Goal: Information Seeking & Learning: Compare options

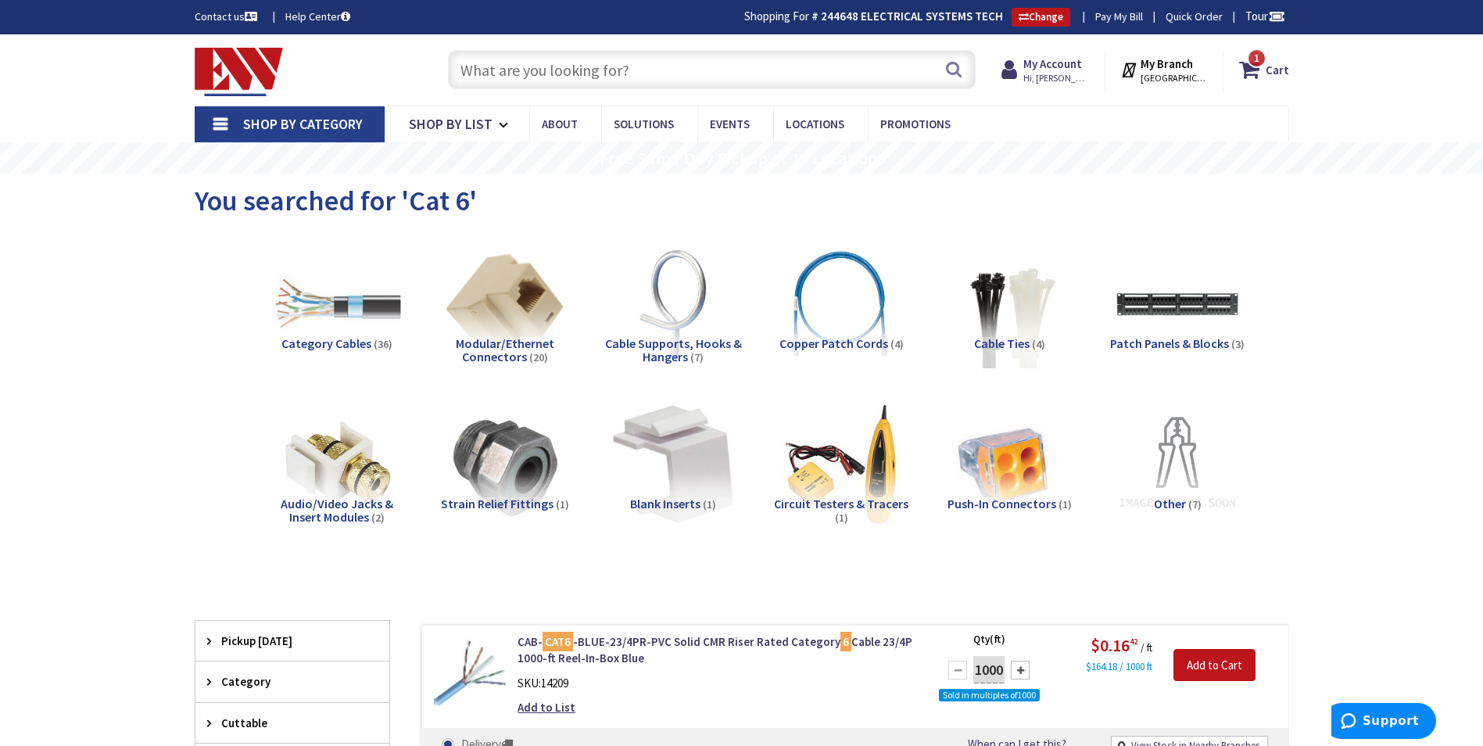
click at [592, 64] on input "text" at bounding box center [712, 69] width 528 height 39
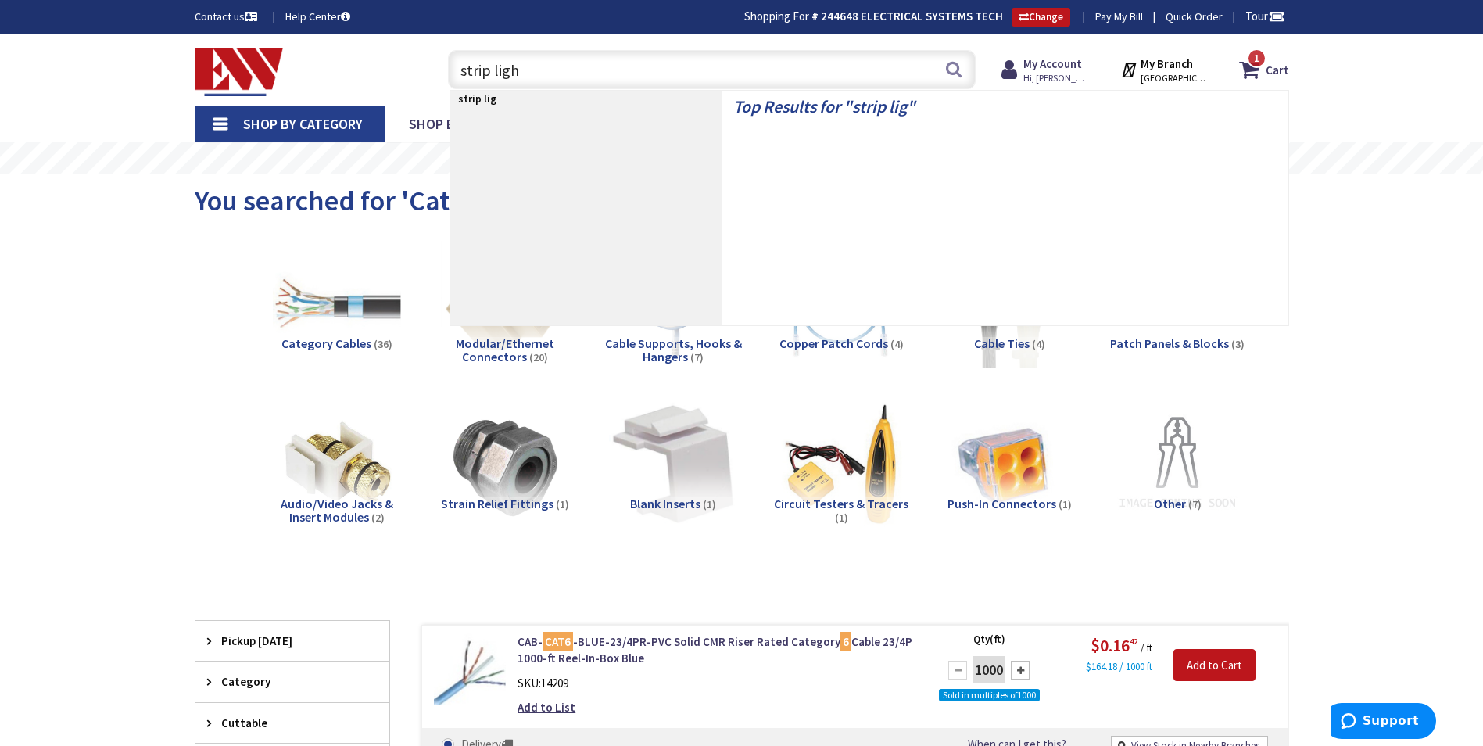
type input "strip light"
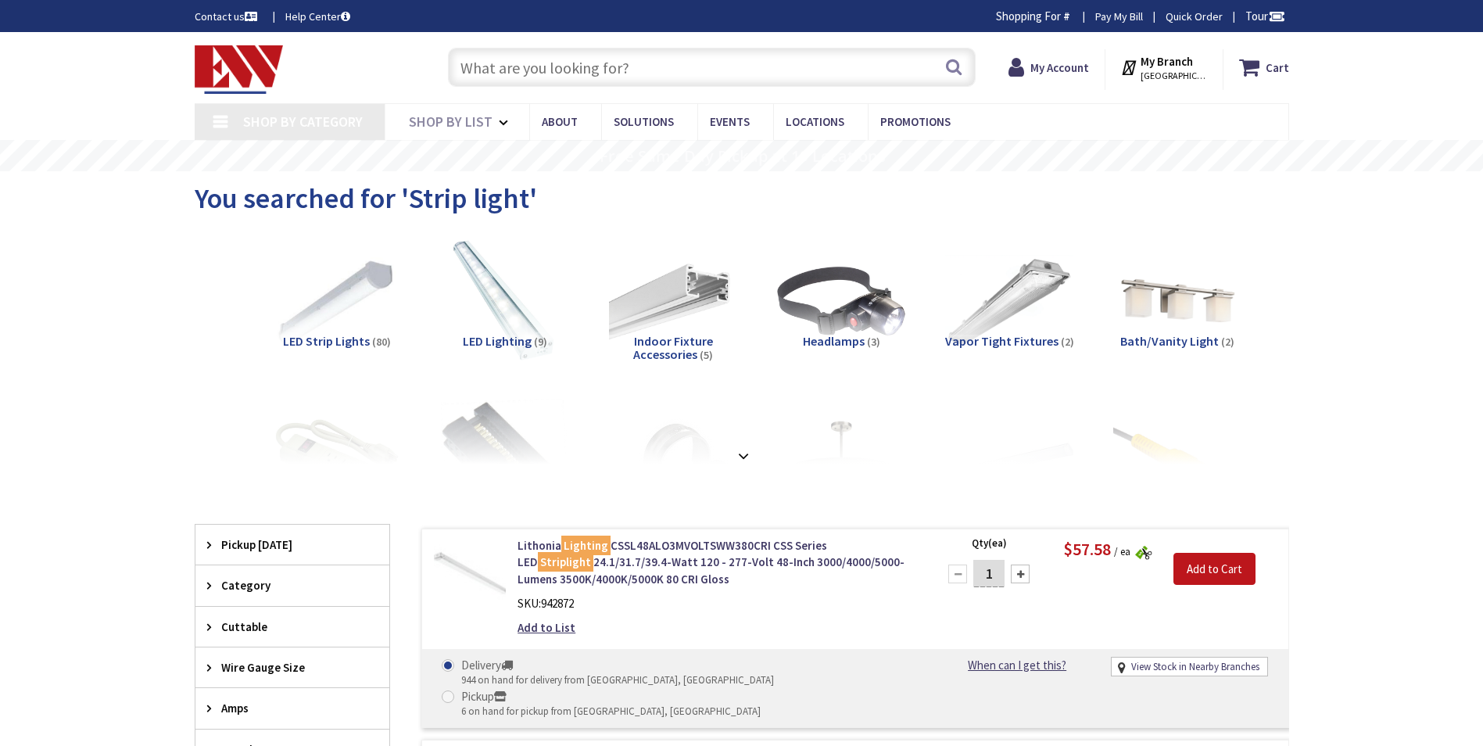
type input "[PERSON_NAME][GEOGRAPHIC_DATA], [GEOGRAPHIC_DATA]"
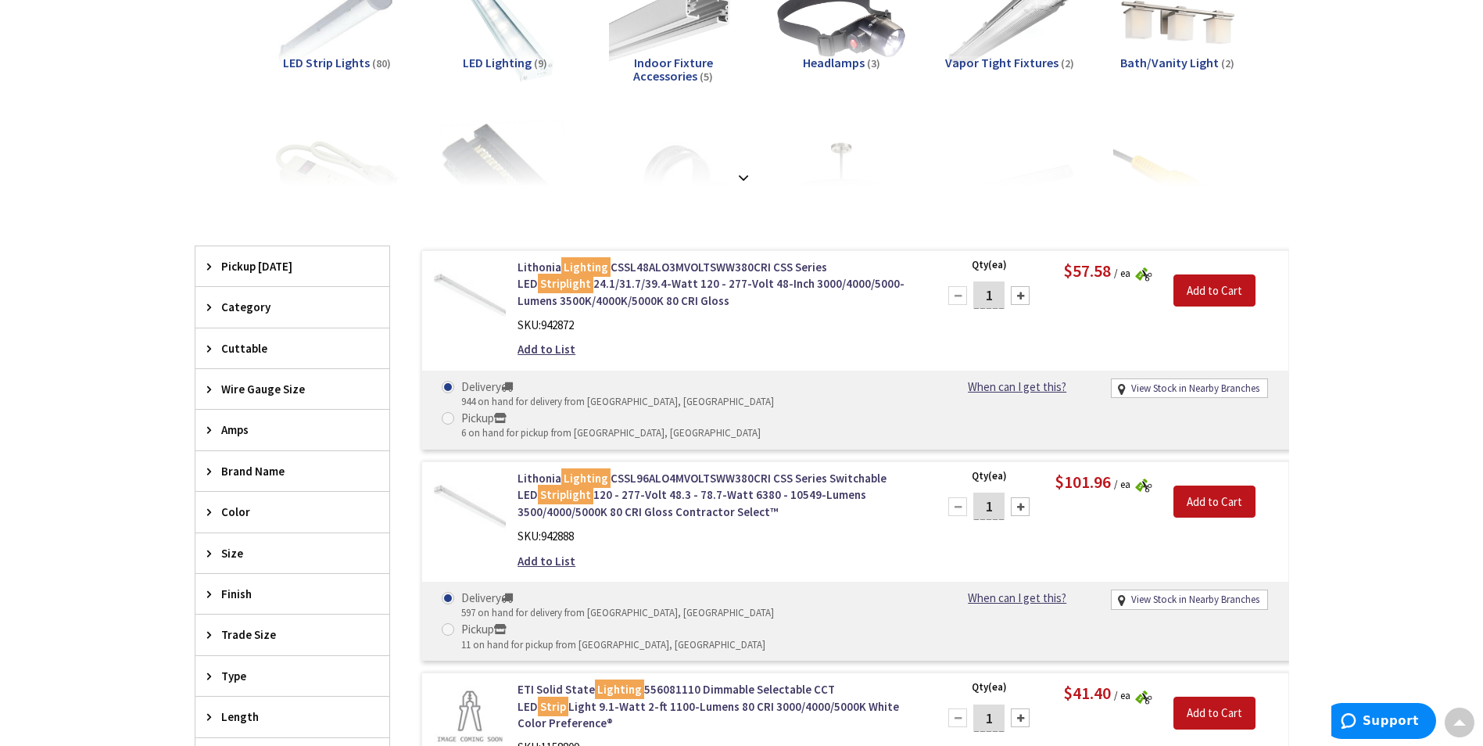
scroll to position [393, 0]
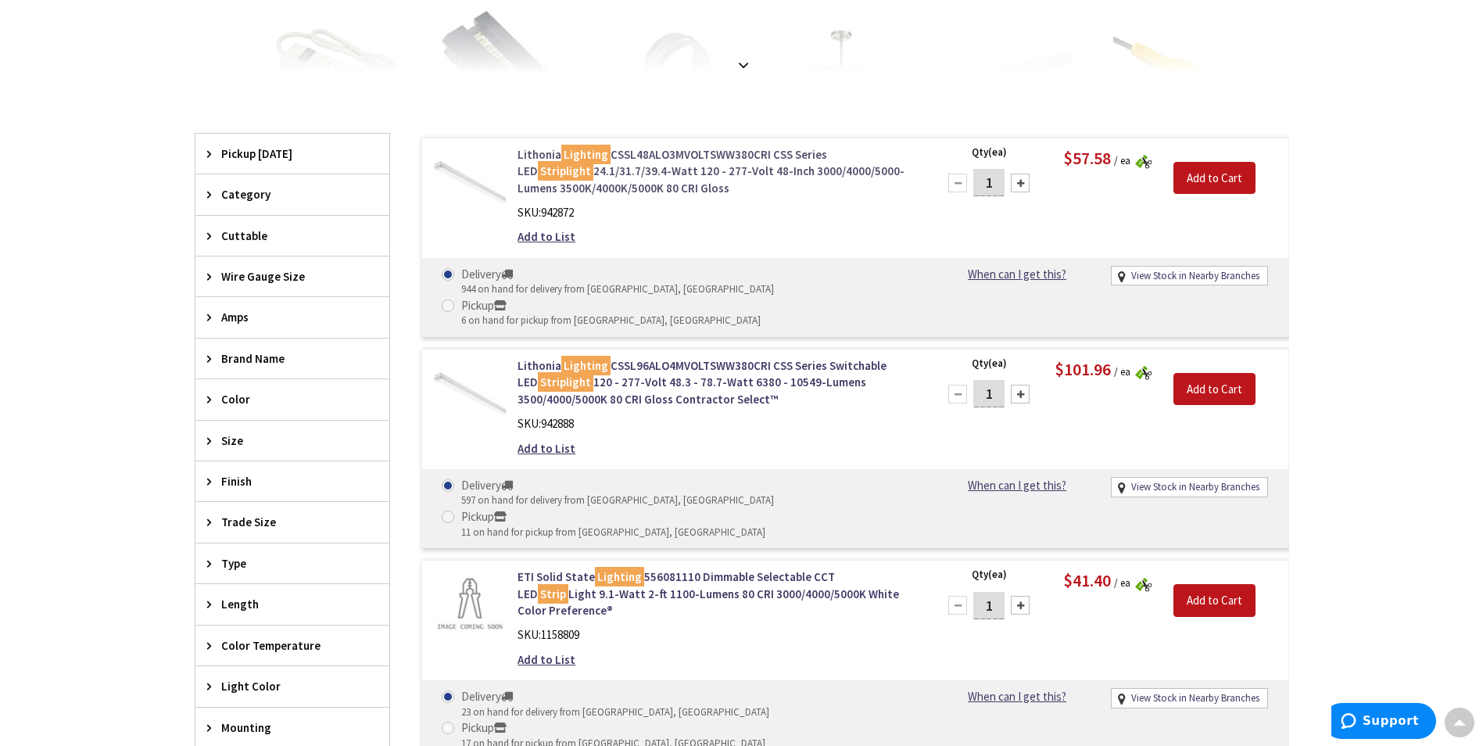
click at [692, 154] on link "Lithonia Lighting CSSL48ALO3MVOLTSWW380CRI CSS Series LED Striplight 24.1/31.7/…" at bounding box center [716, 171] width 398 height 50
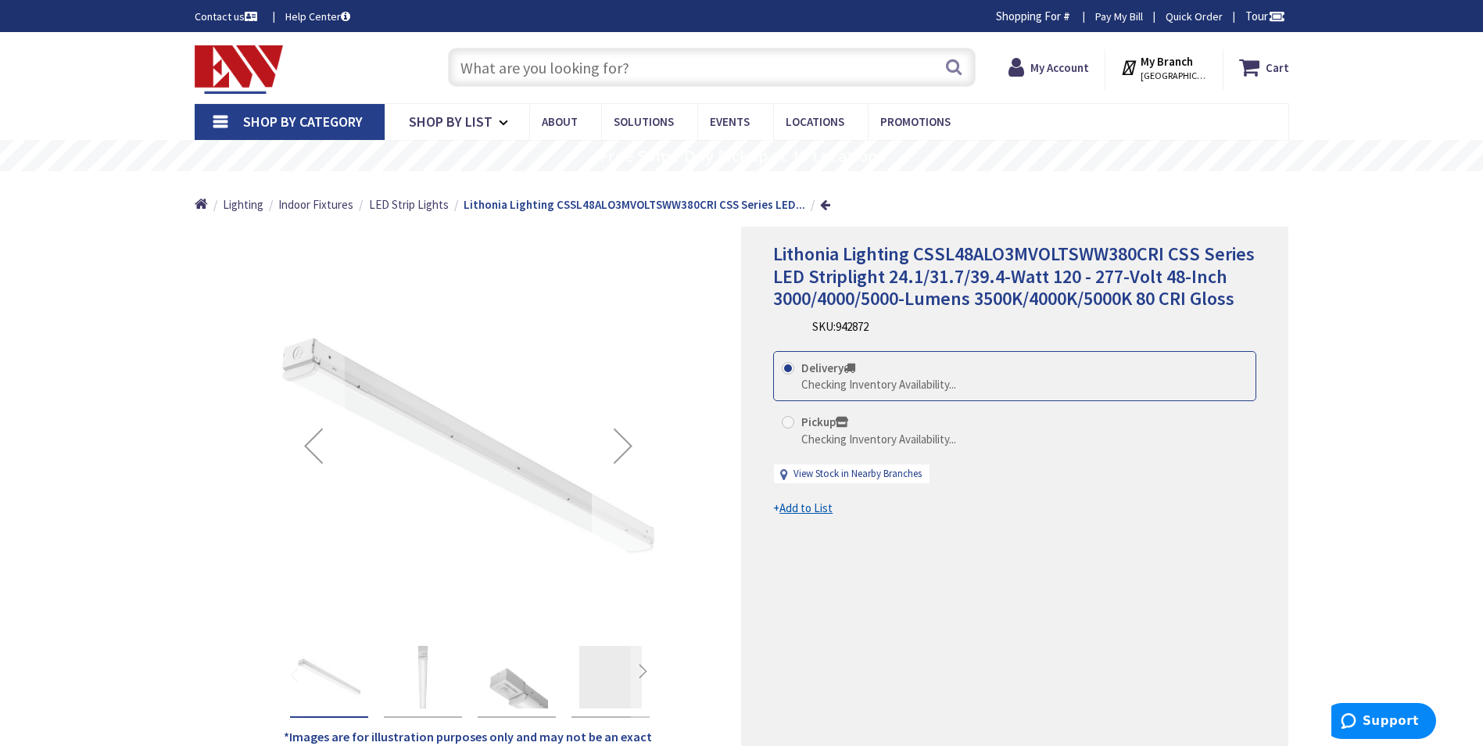
click at [621, 445] on div "Next" at bounding box center [623, 445] width 63 height 63
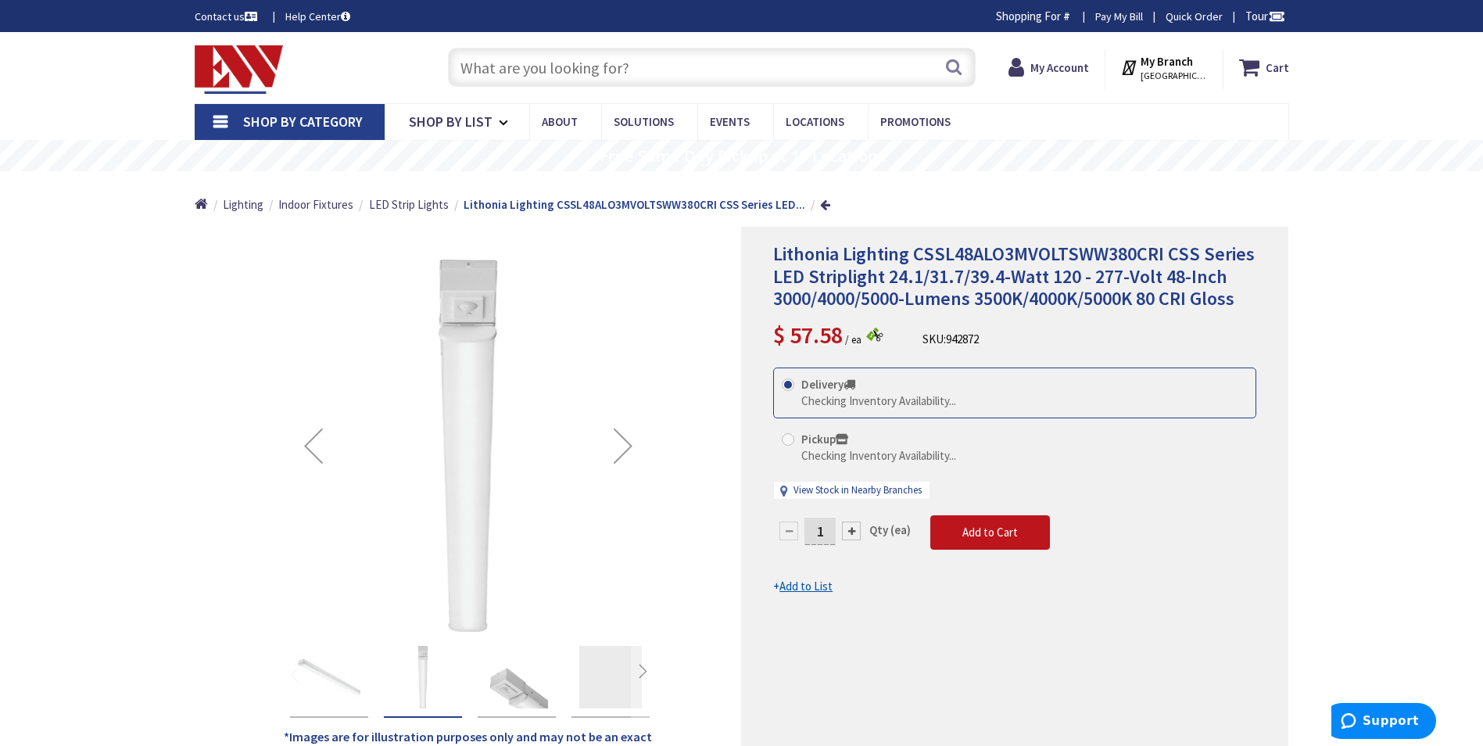
click at [621, 445] on div "Next" at bounding box center [623, 445] width 63 height 63
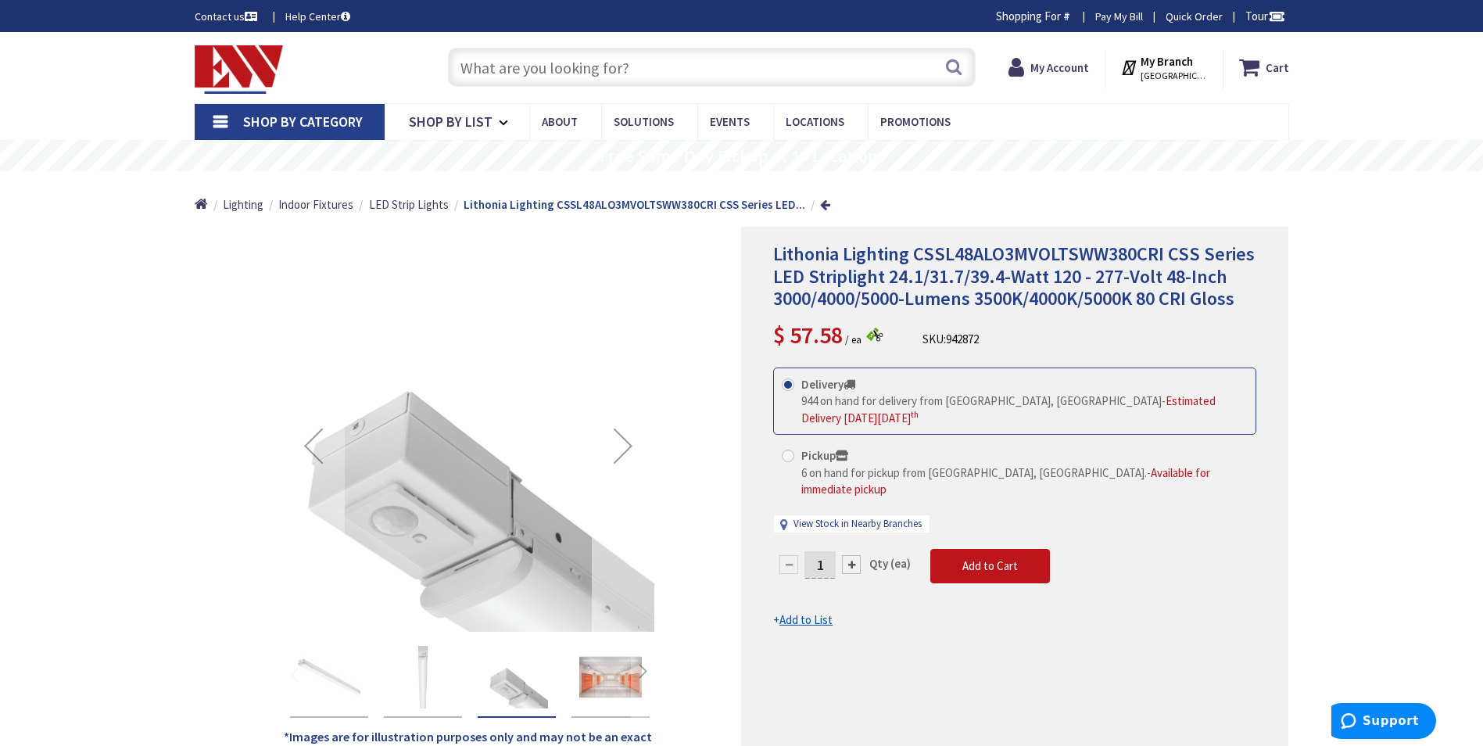
click at [621, 445] on div "Next" at bounding box center [623, 445] width 63 height 63
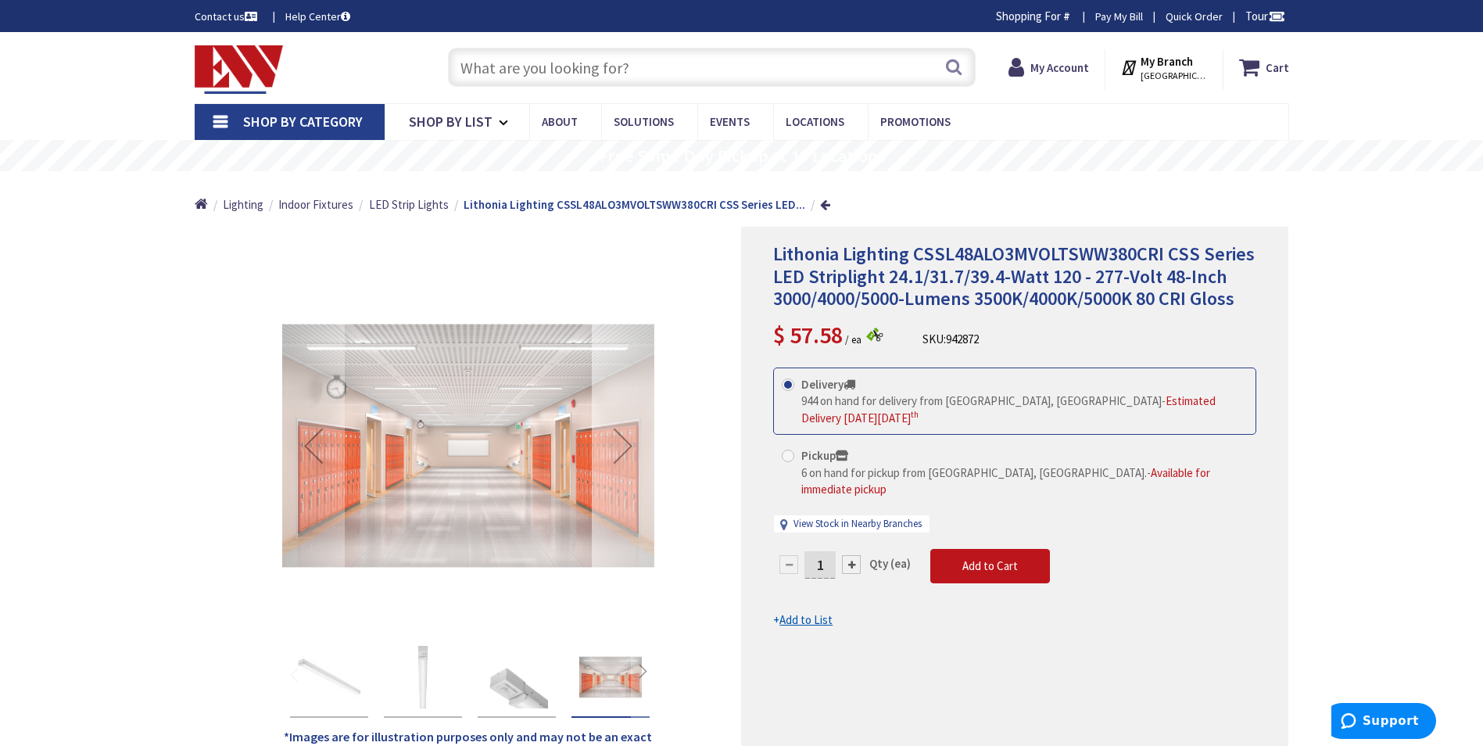
click at [621, 445] on div "Next" at bounding box center [623, 445] width 63 height 63
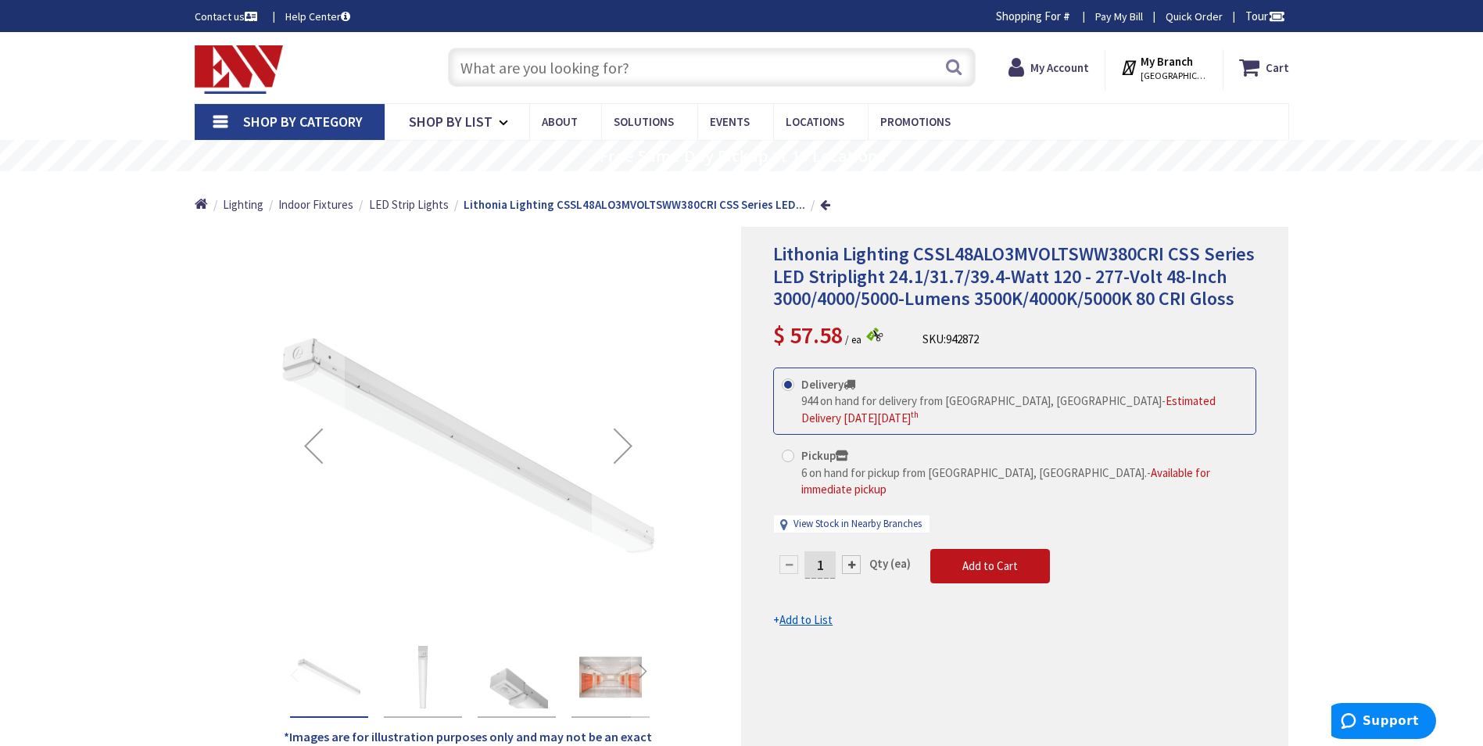
click at [621, 445] on div "Next" at bounding box center [623, 445] width 63 height 63
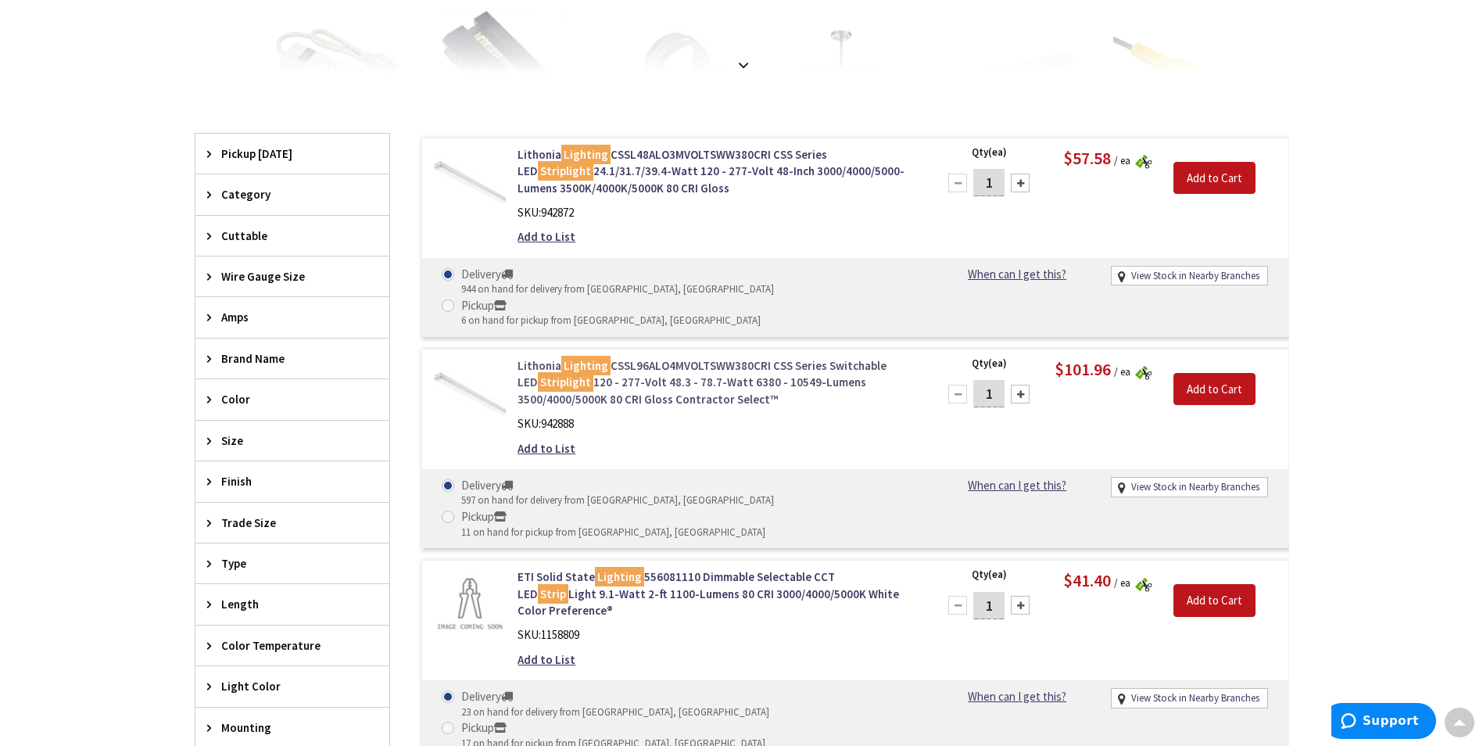
click at [687, 357] on link "Lithonia Lighting CSSL96ALO4MVOLTSWW380CRI CSS Series Switchable LED Striplight…" at bounding box center [716, 382] width 398 height 50
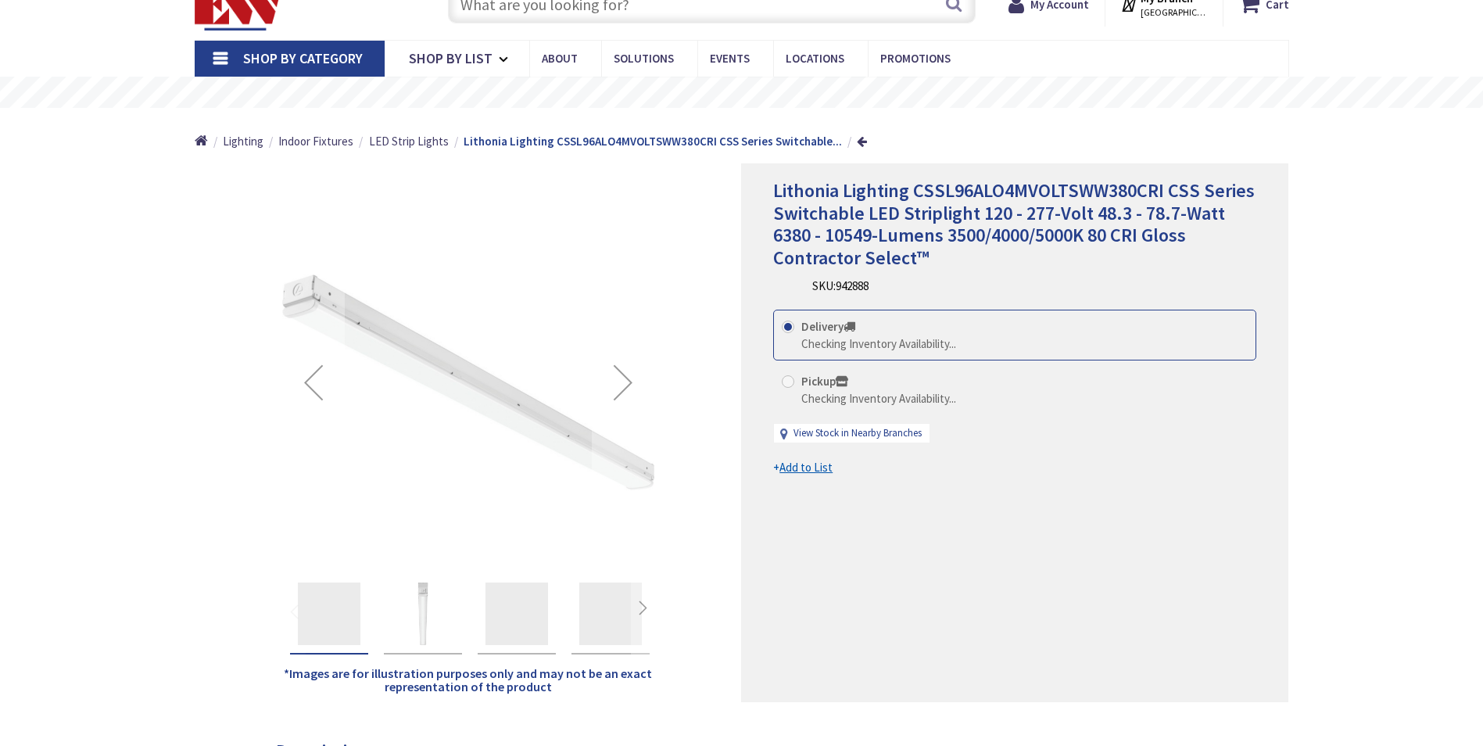
scroll to position [78, 0]
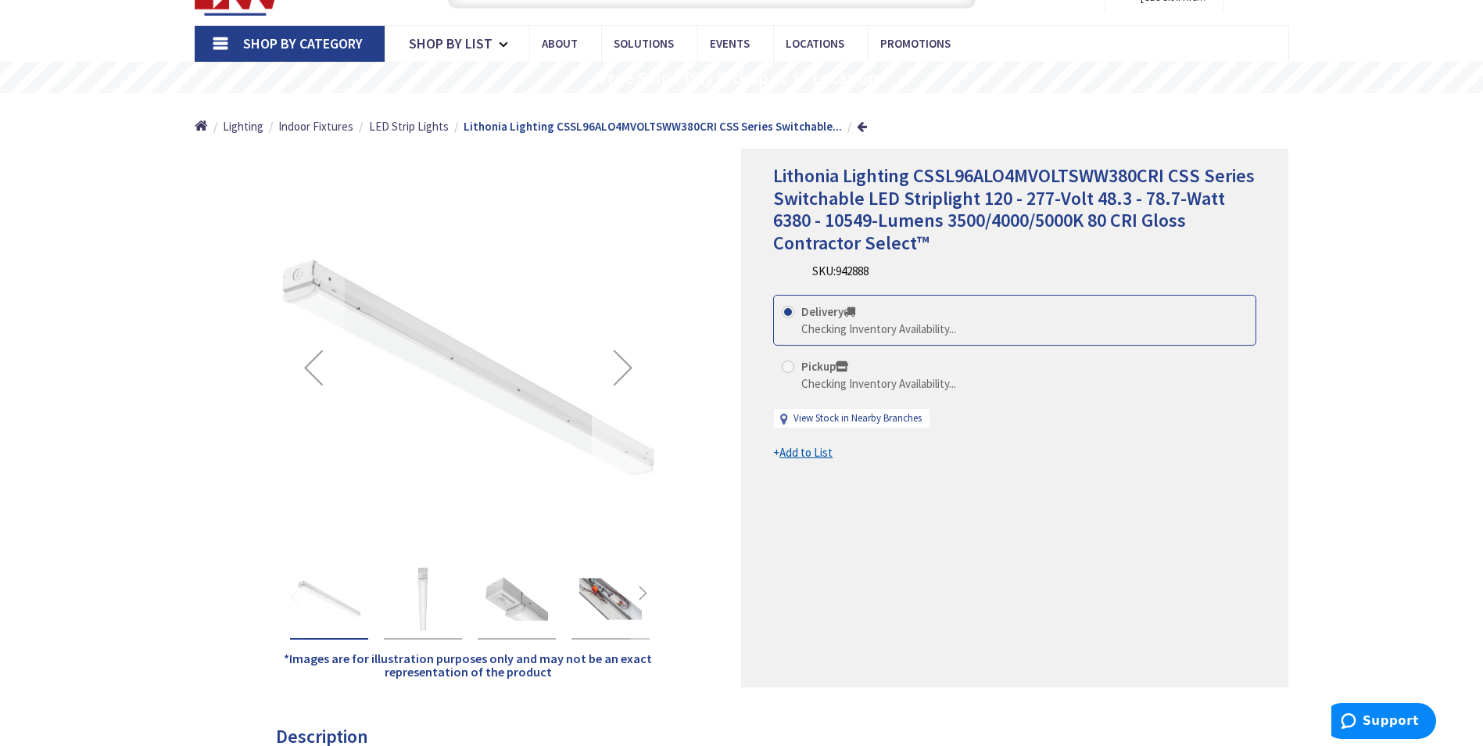
click at [626, 370] on div "Next" at bounding box center [623, 367] width 63 height 63
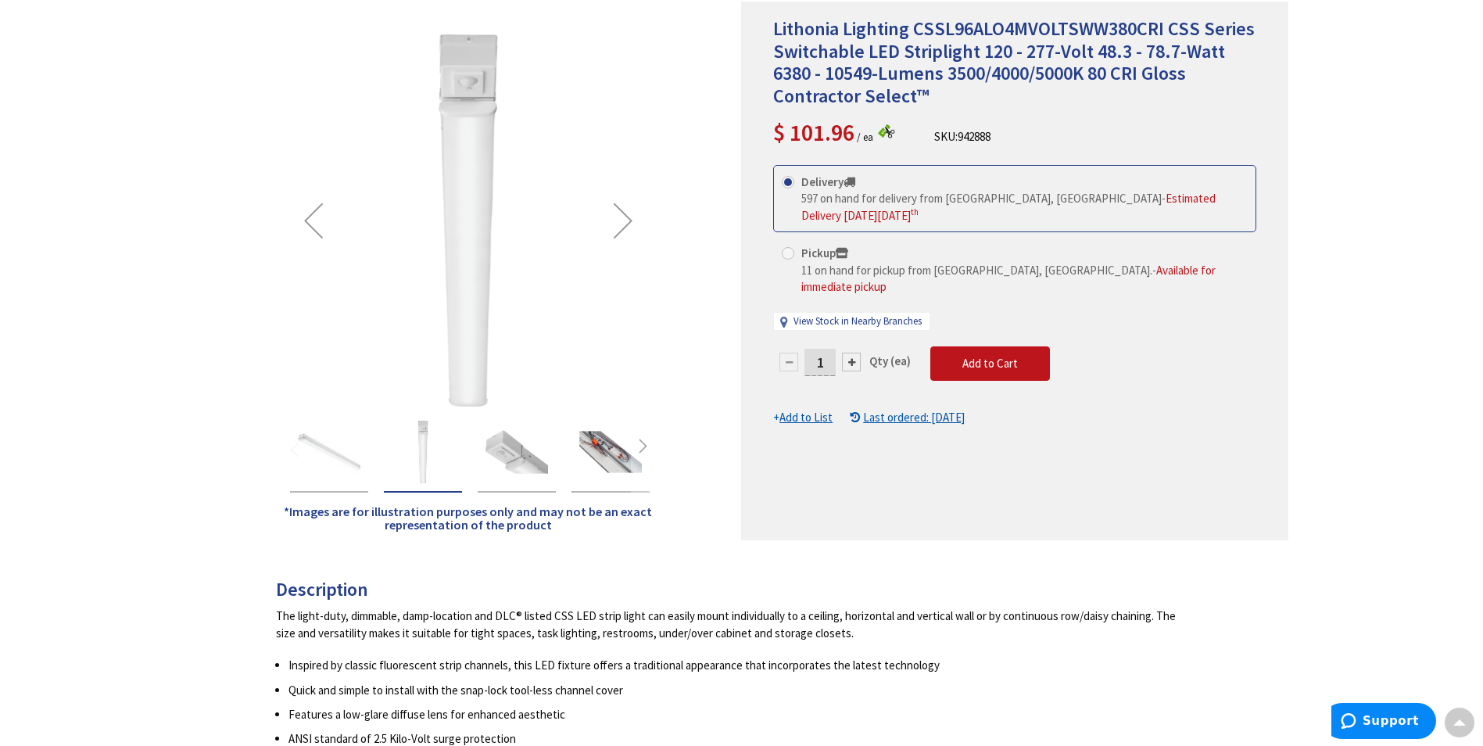
scroll to position [81, 0]
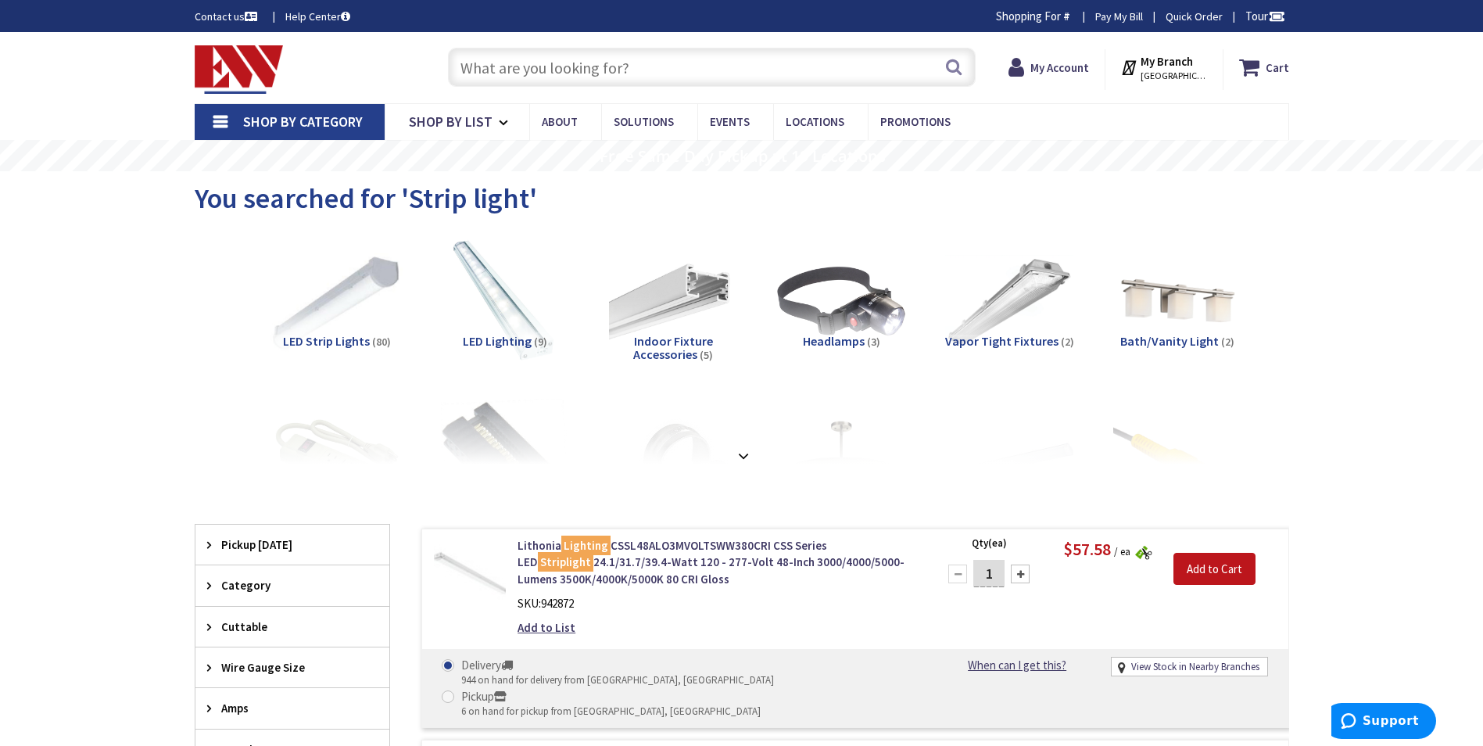
click at [345, 306] on img at bounding box center [336, 301] width 141 height 141
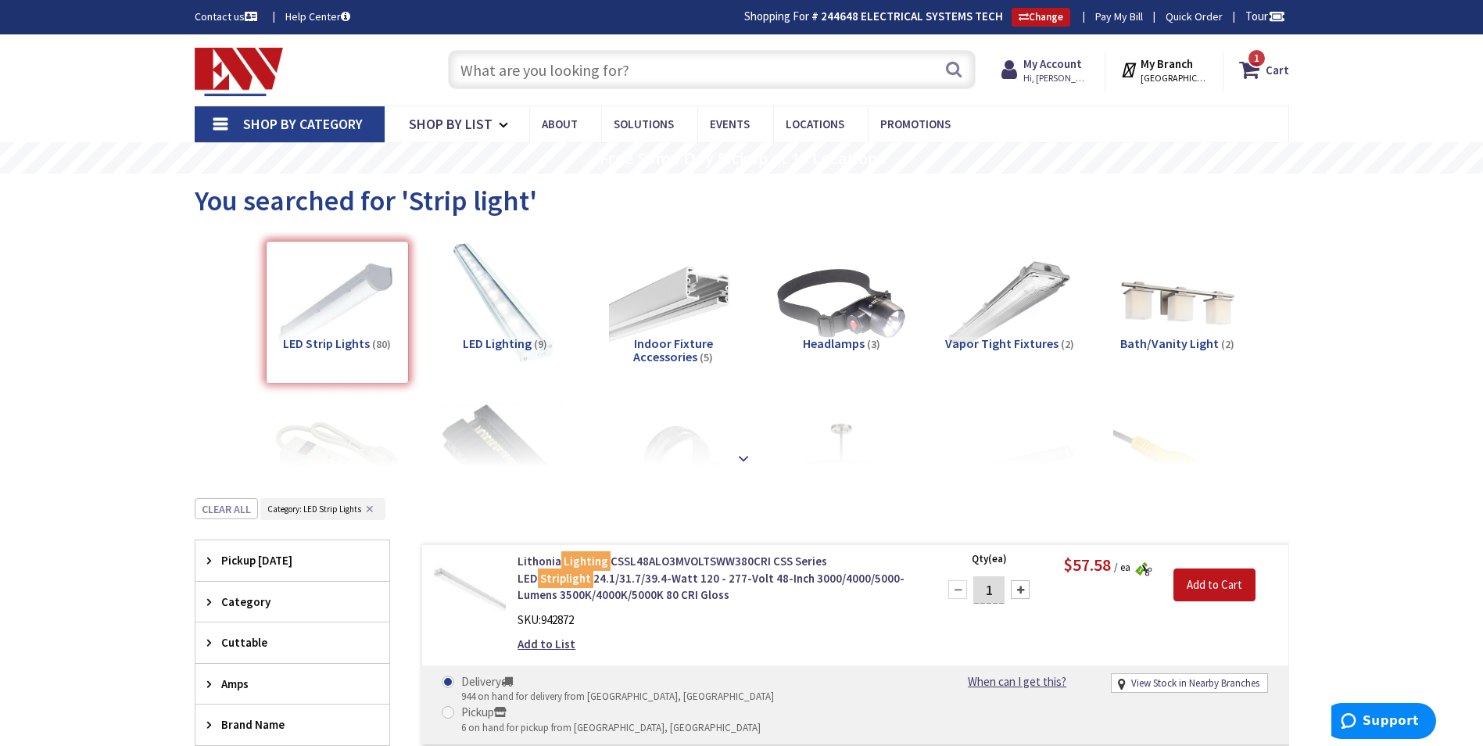
click at [741, 458] on strong at bounding box center [743, 455] width 19 height 17
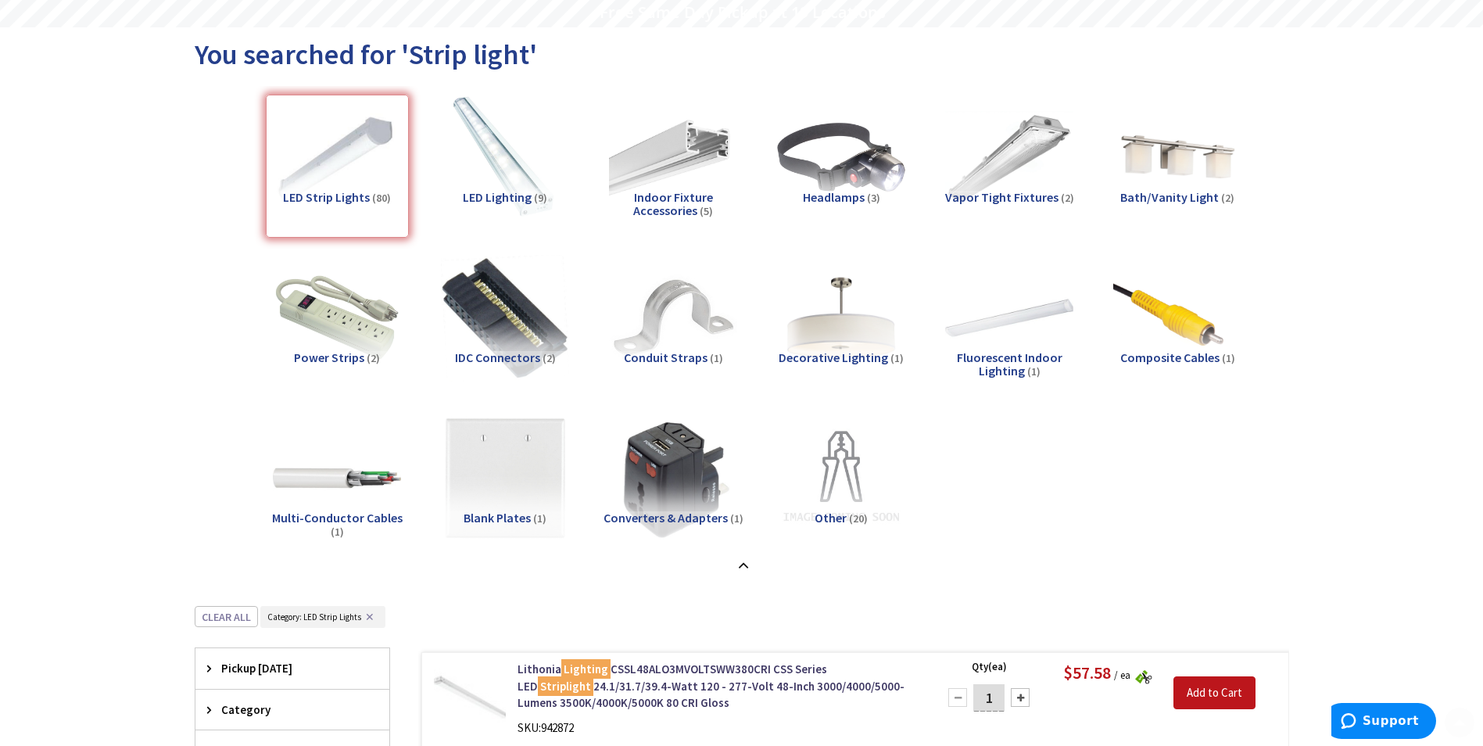
scroll to position [156, 0]
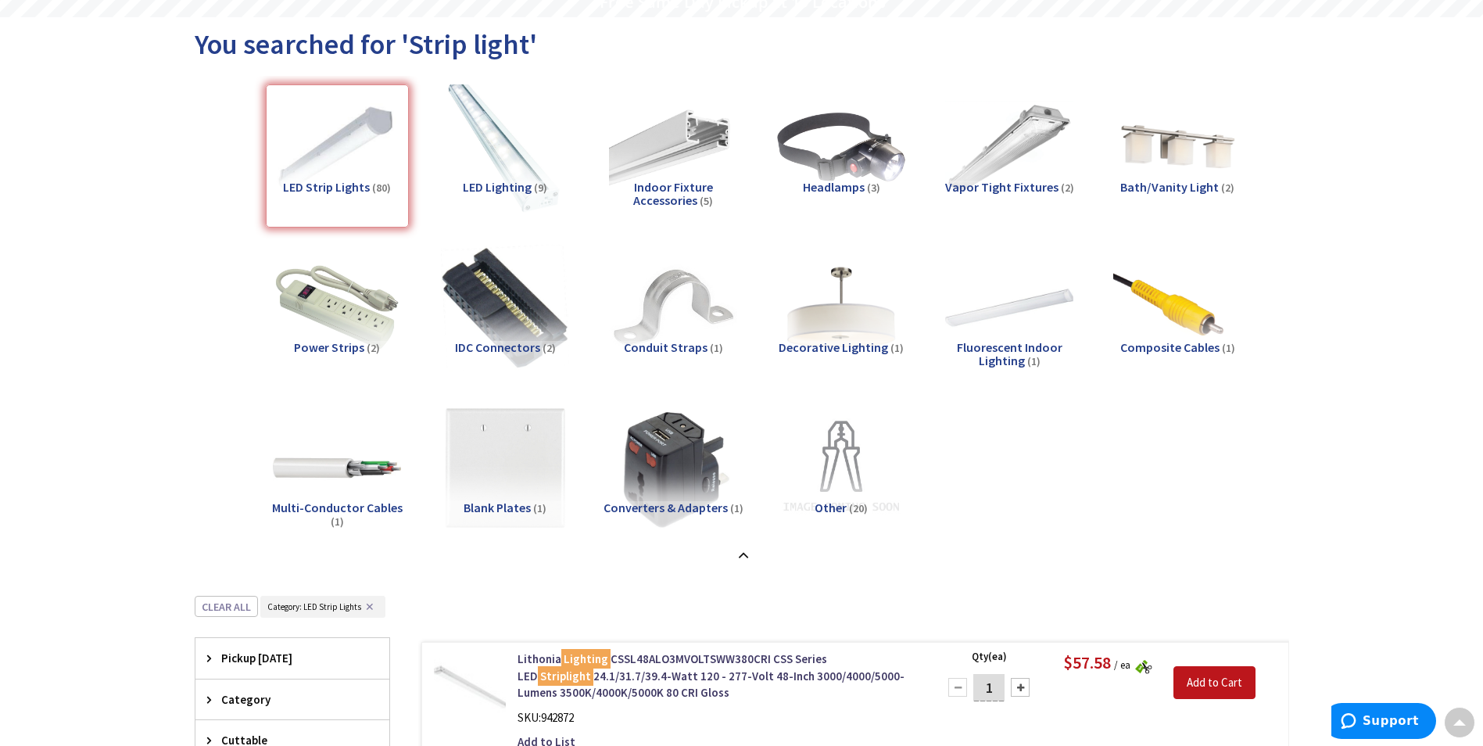
click at [521, 159] on img at bounding box center [504, 147] width 141 height 141
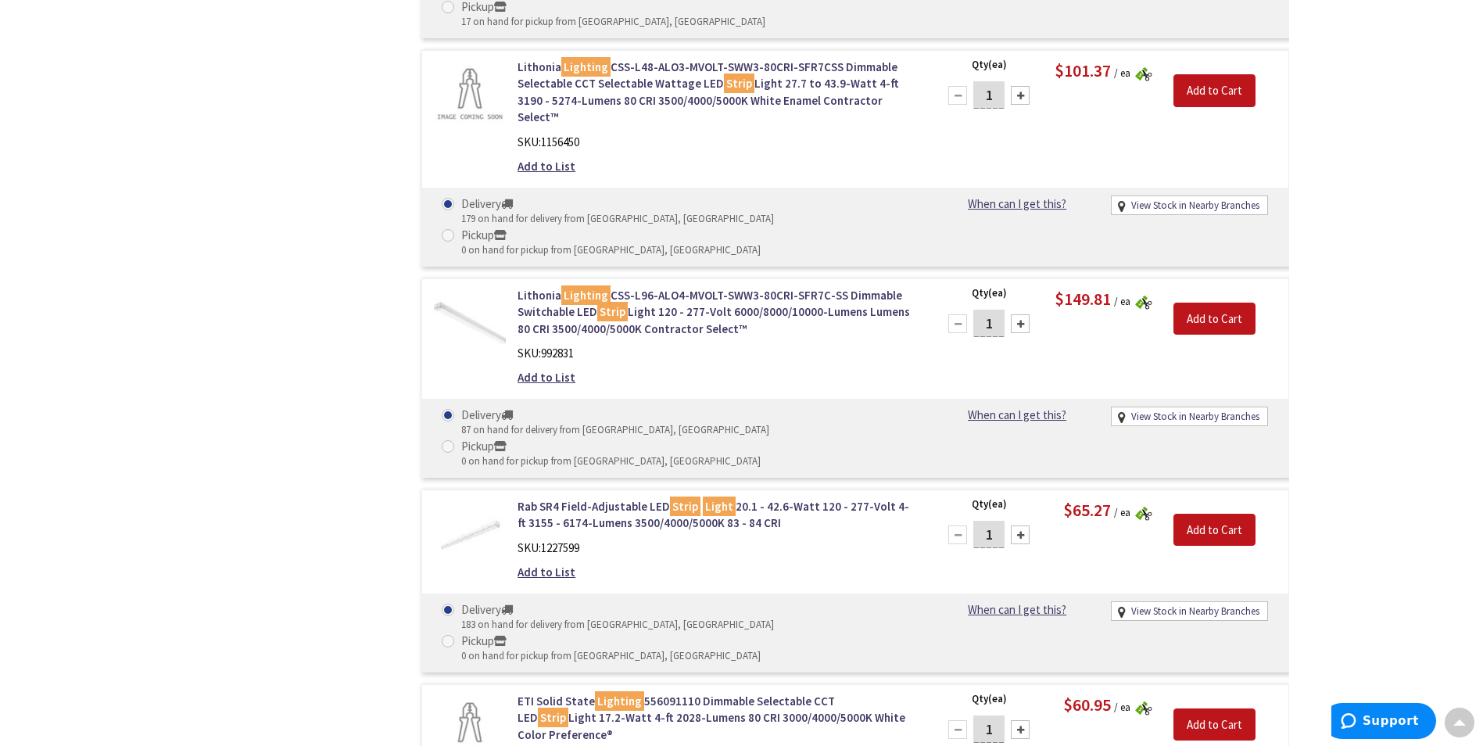
scroll to position [1377, 0]
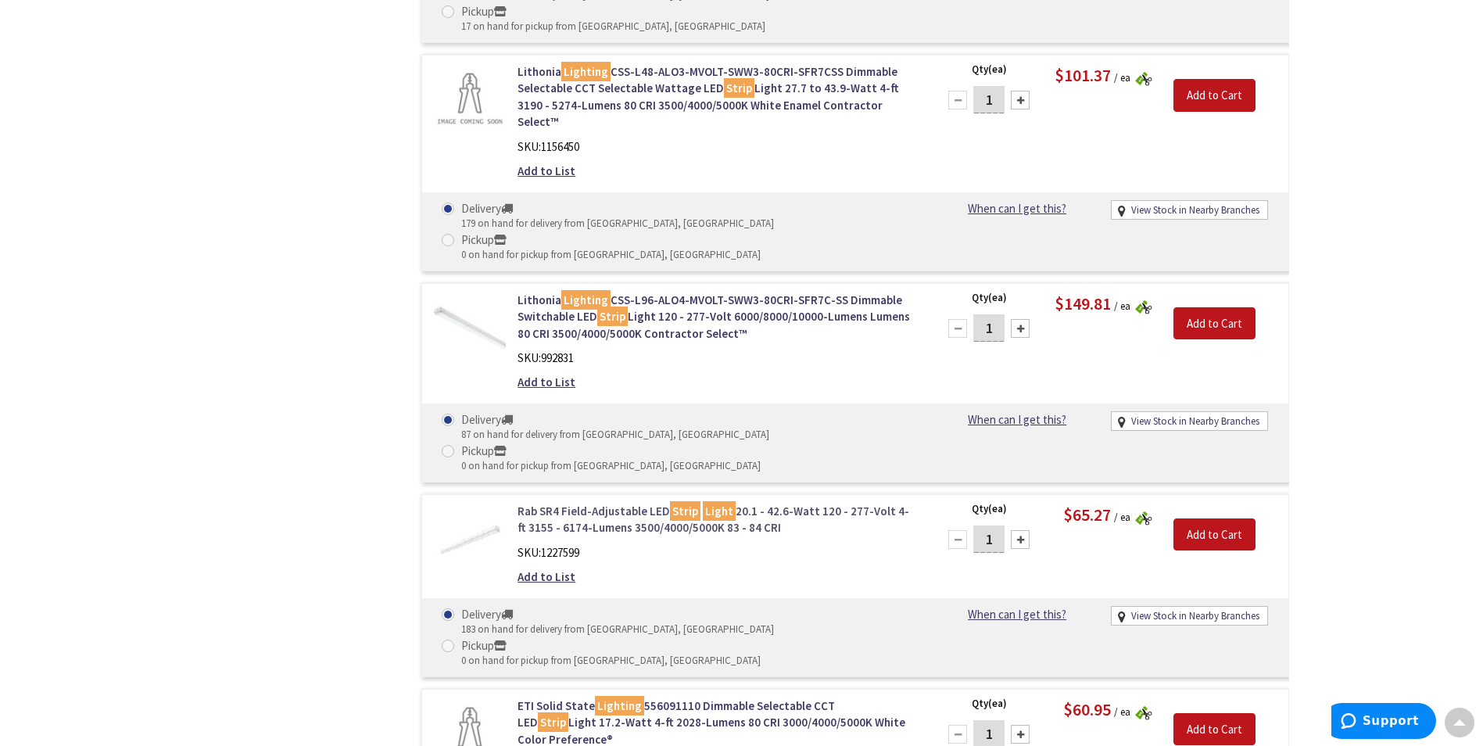
click at [570, 503] on link "Rab SR4 Field-Adjustable LED Strip Light 20.1 - 42.6-Watt 120 - 277-Volt 4-ft 3…" at bounding box center [716, 520] width 398 height 34
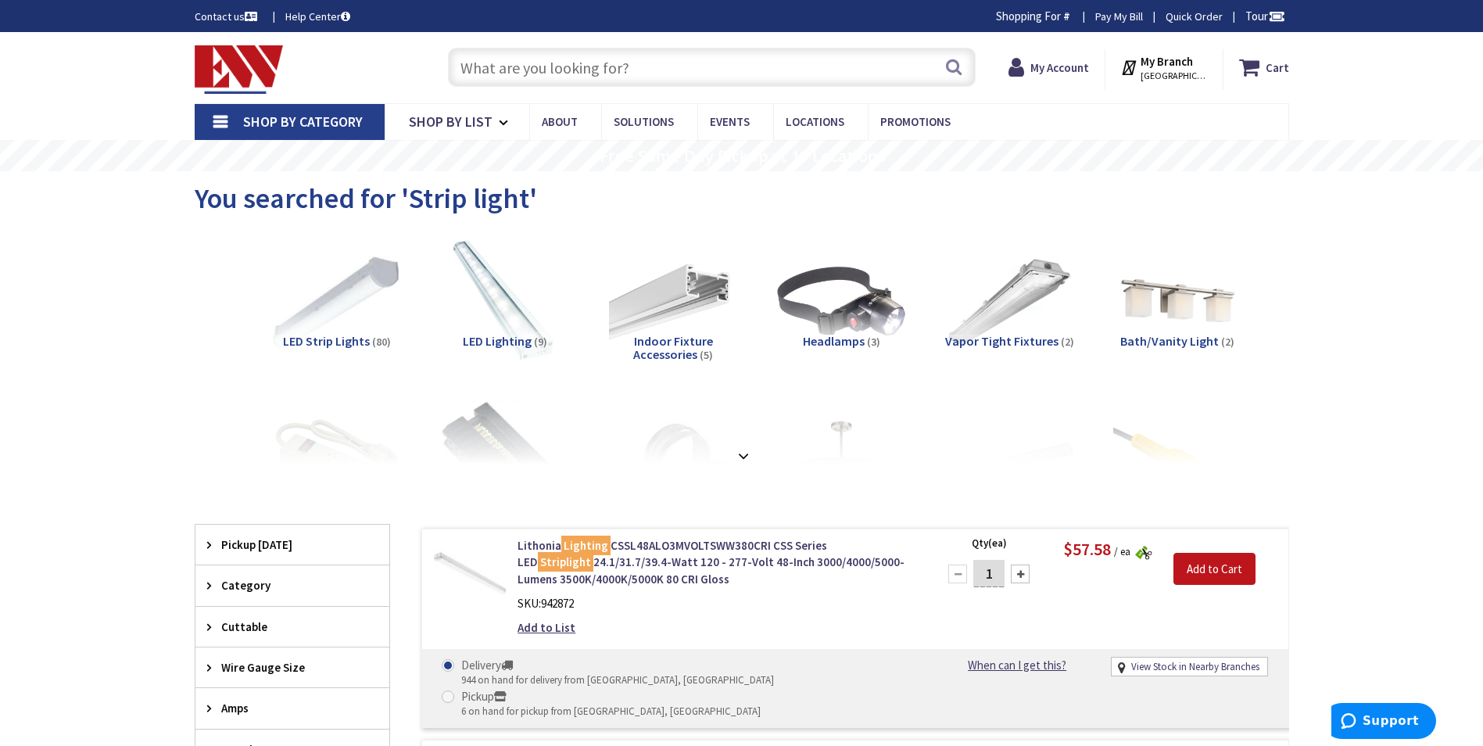
click at [360, 282] on img at bounding box center [336, 301] width 141 height 141
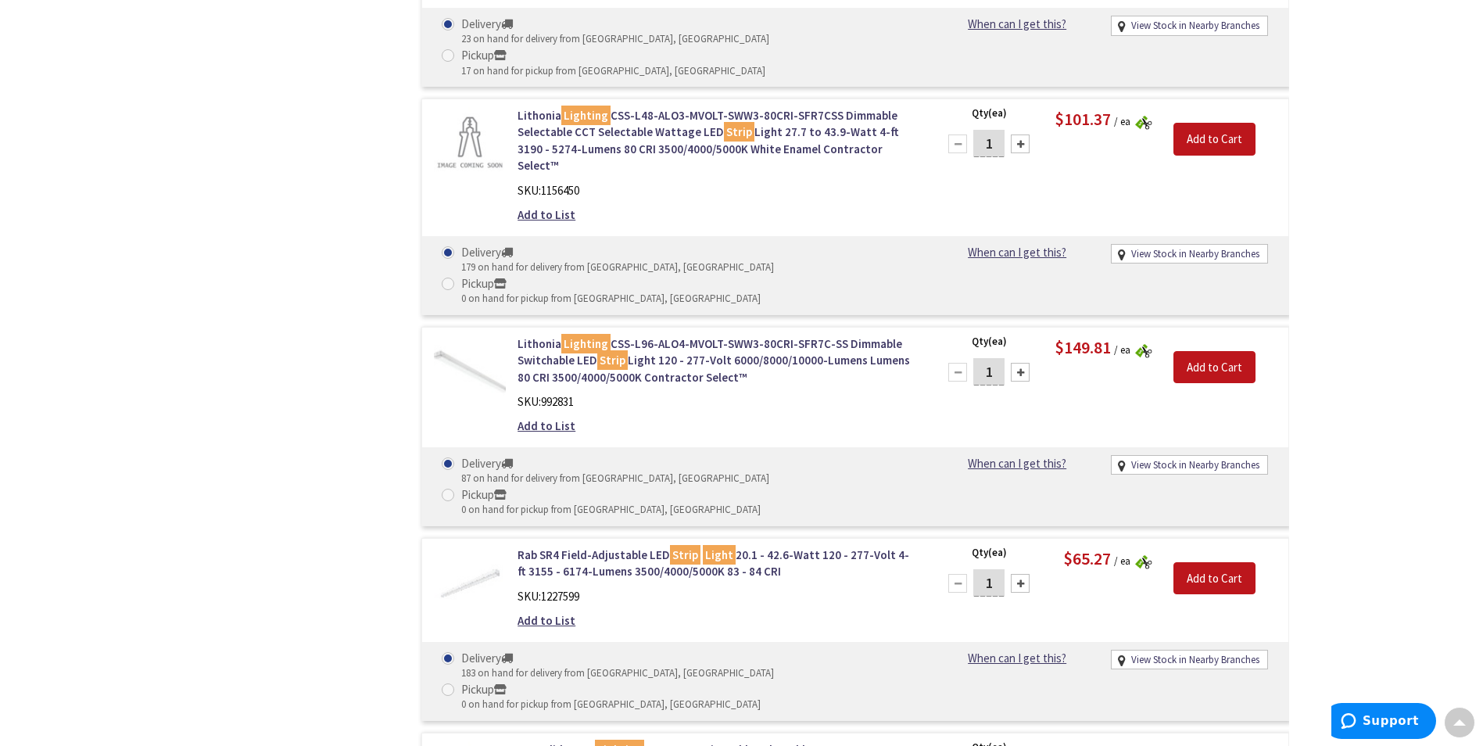
scroll to position [1079, 0]
click at [687, 335] on link "Lithonia Lighting CSS-L96-ALO4-MVOLT-SWW3-80CRI-SFR7C-SS Dimmable Switchable LE…" at bounding box center [716, 360] width 398 height 50
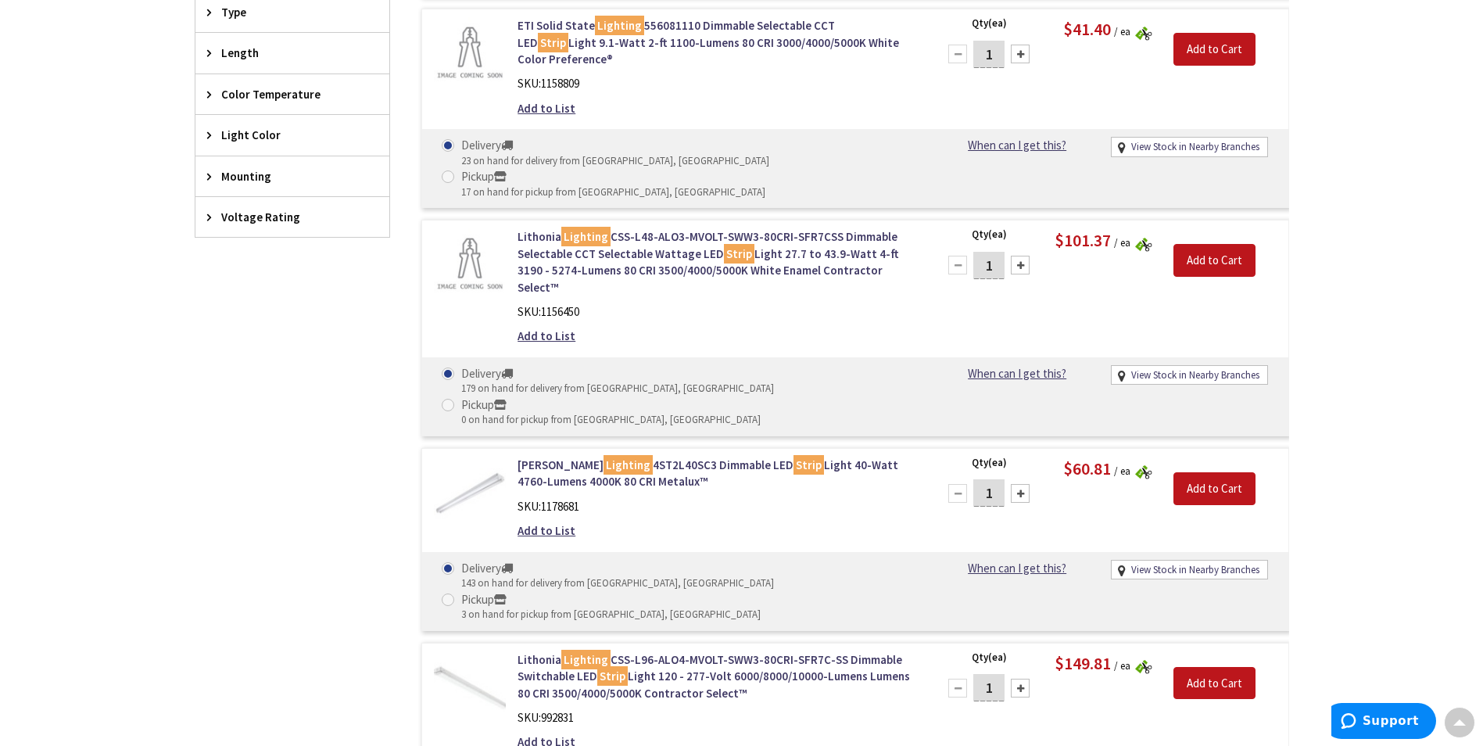
scroll to position [829, 0]
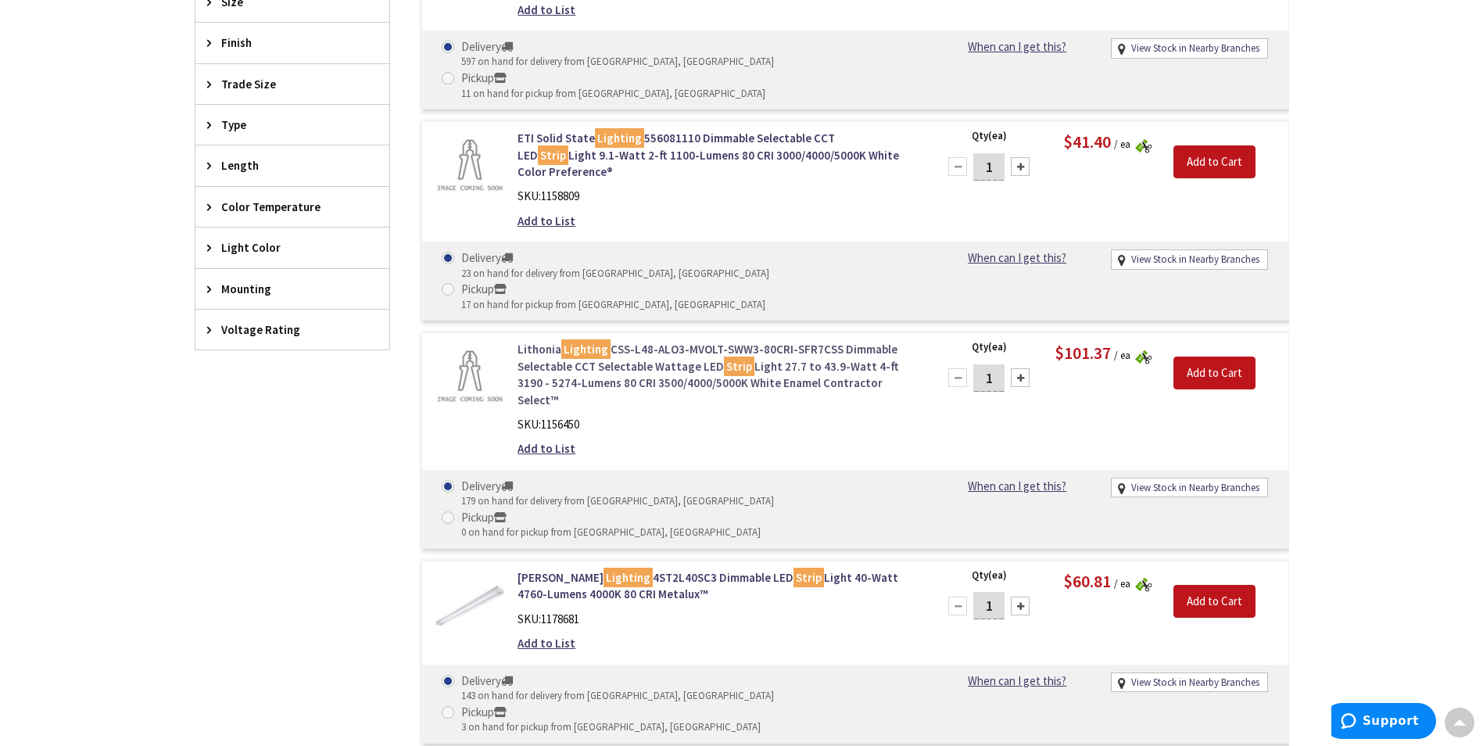
click at [667, 341] on link "Lithonia Lighting CSS-L48-ALO3-MVOLT-SWW3-80CRI-SFR7CSS Dimmable Selectable CCT…" at bounding box center [716, 374] width 398 height 67
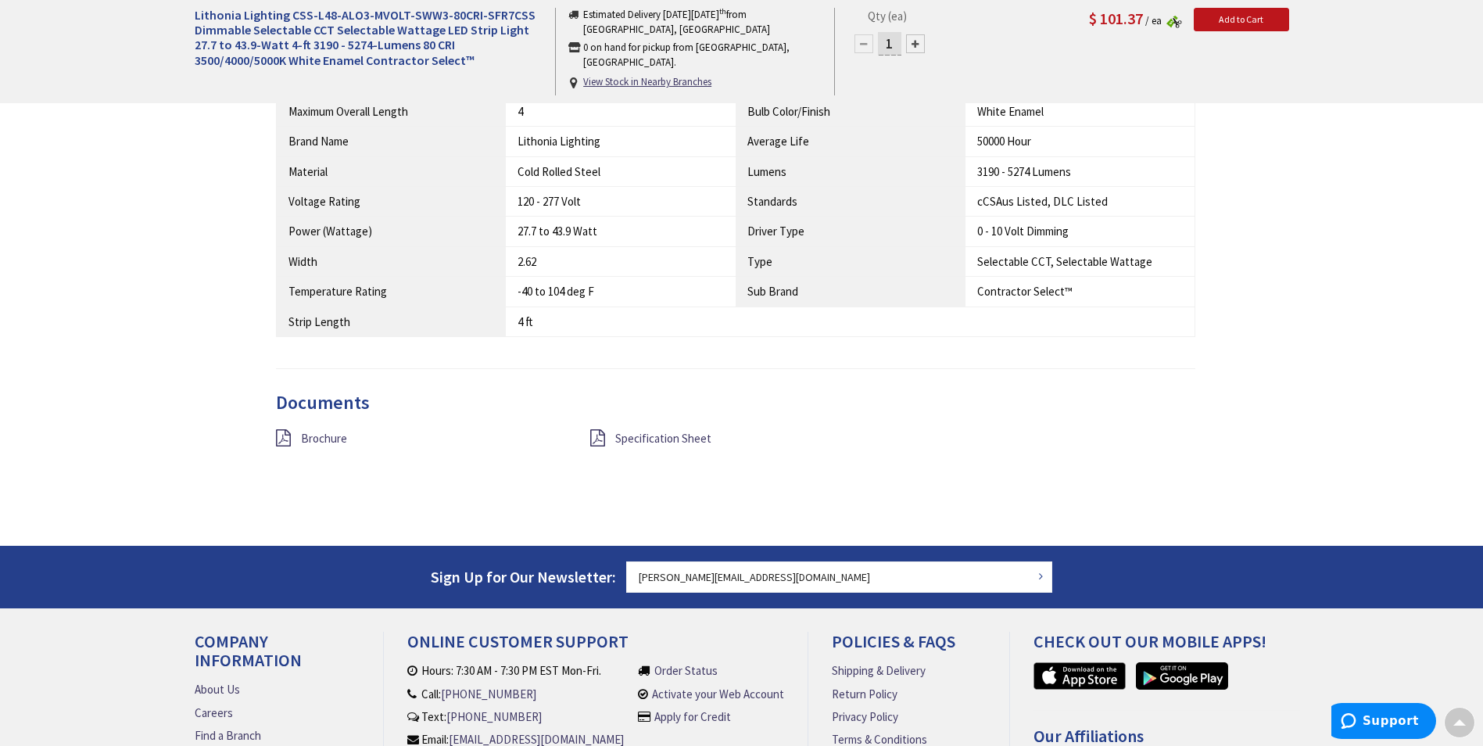
scroll to position [1094, 0]
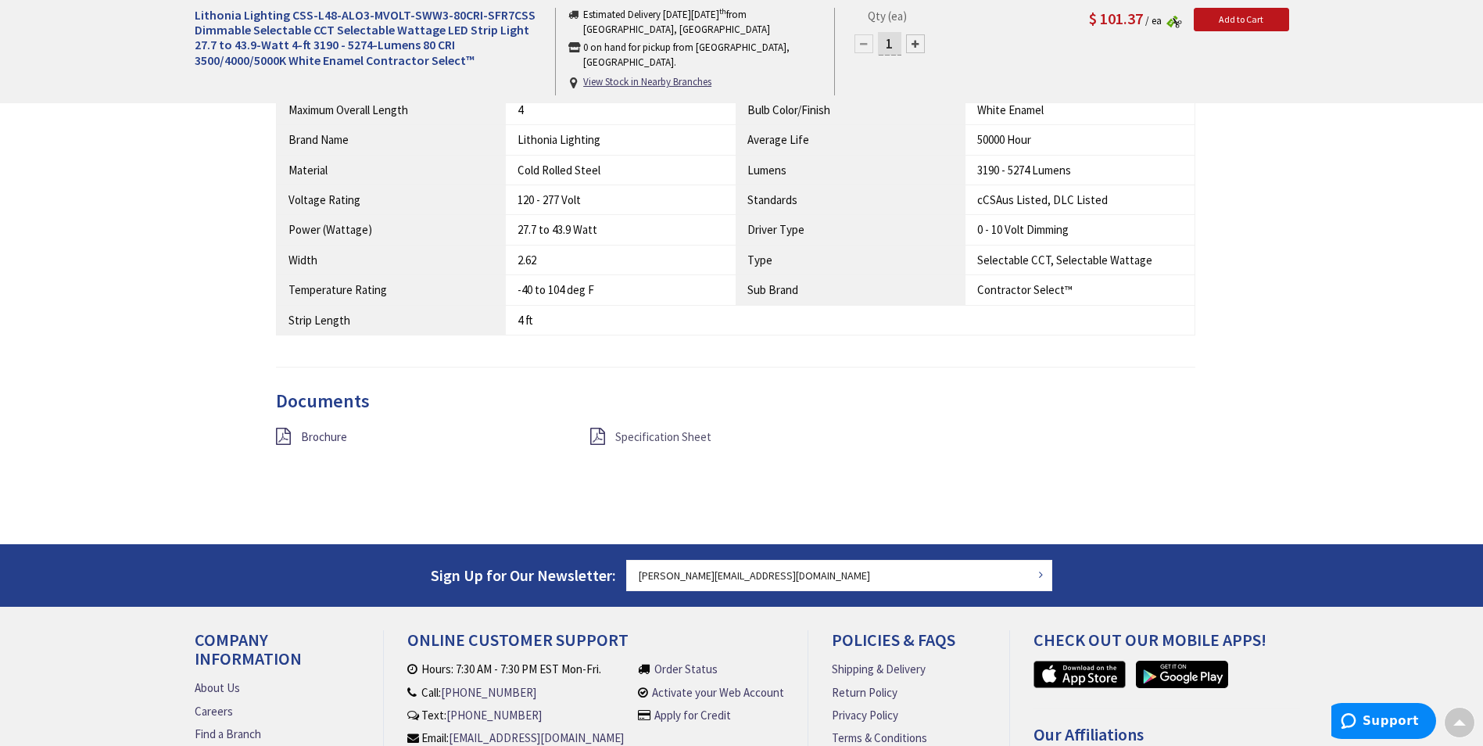
click at [646, 437] on span "Specification Sheet" at bounding box center [663, 436] width 96 height 15
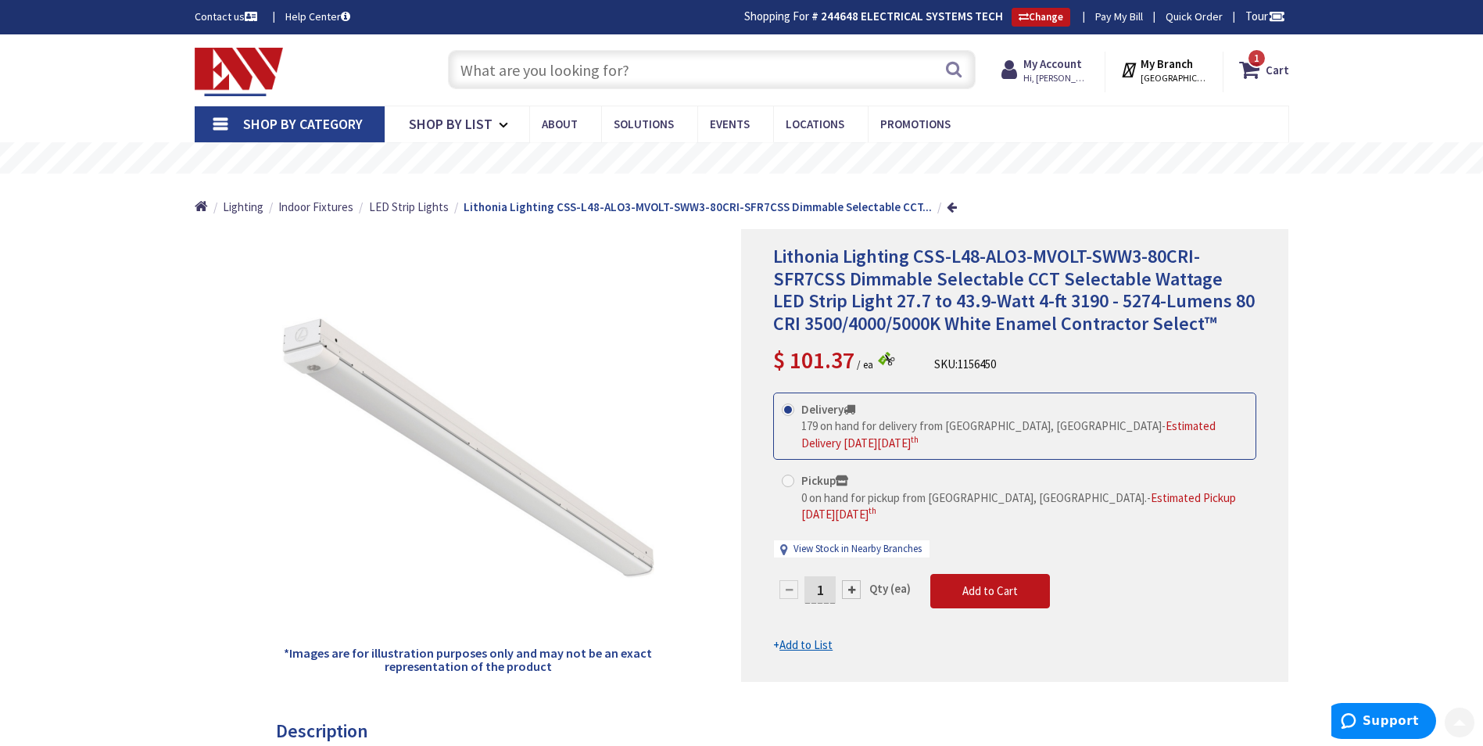
scroll to position [78, 0]
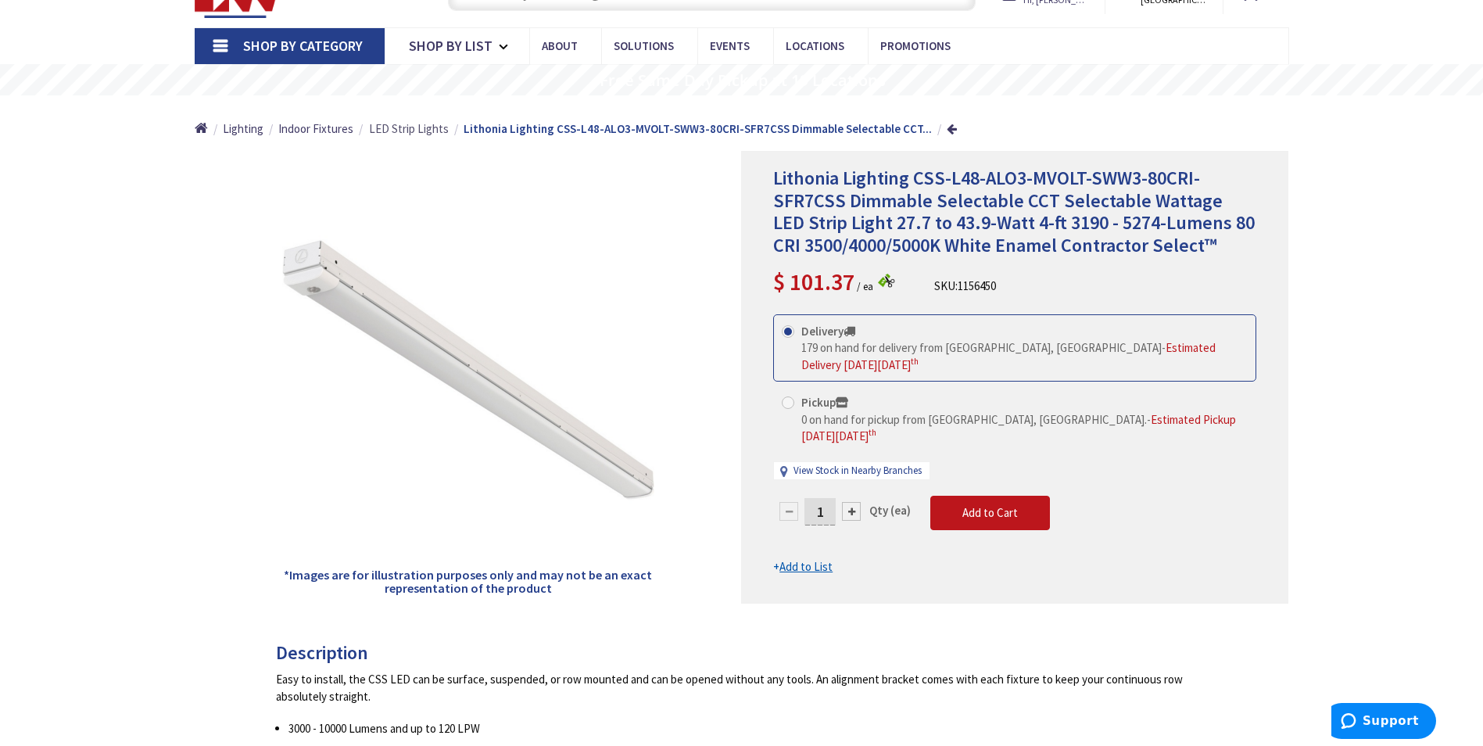
click at [410, 130] on span "LED Strip Lights" at bounding box center [409, 128] width 80 height 15
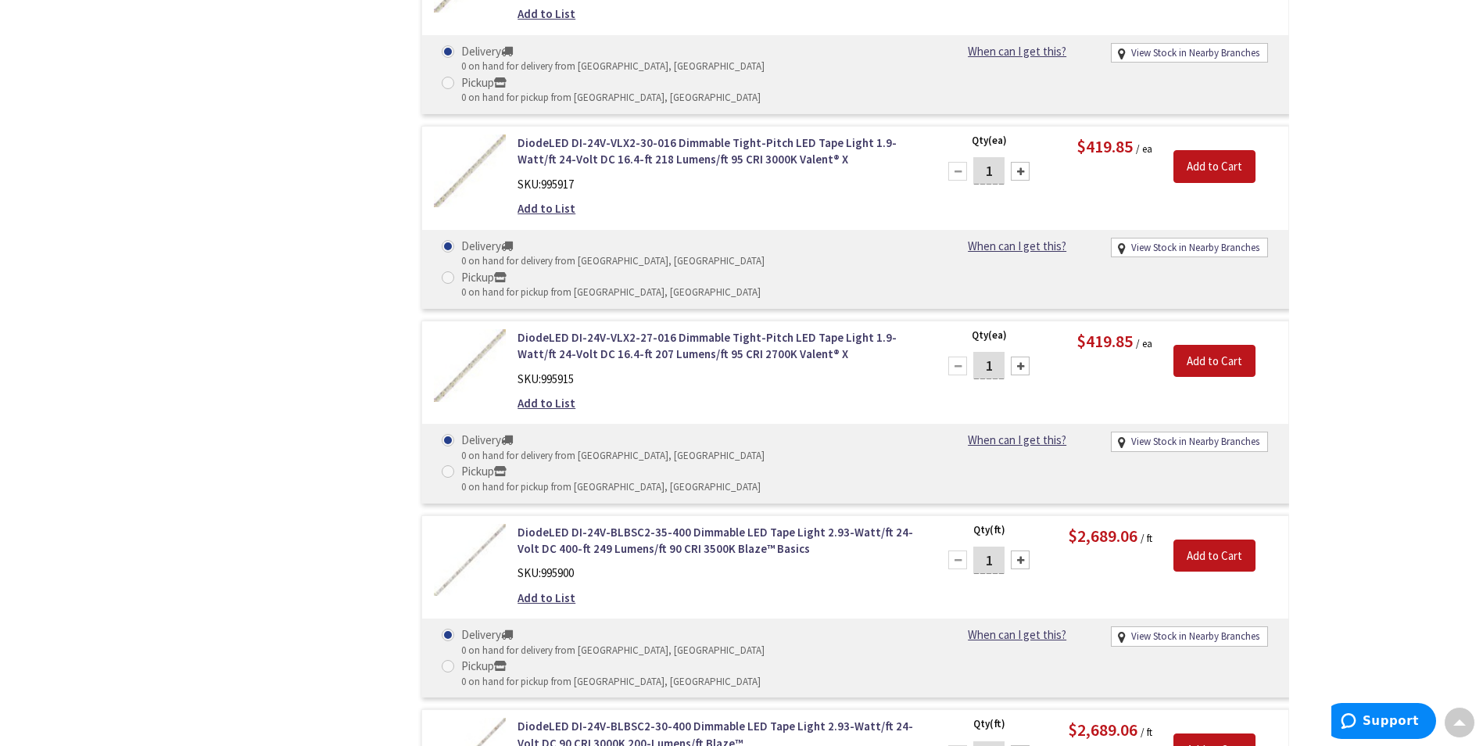
scroll to position [9459, 0]
